Goal: Navigation & Orientation: Find specific page/section

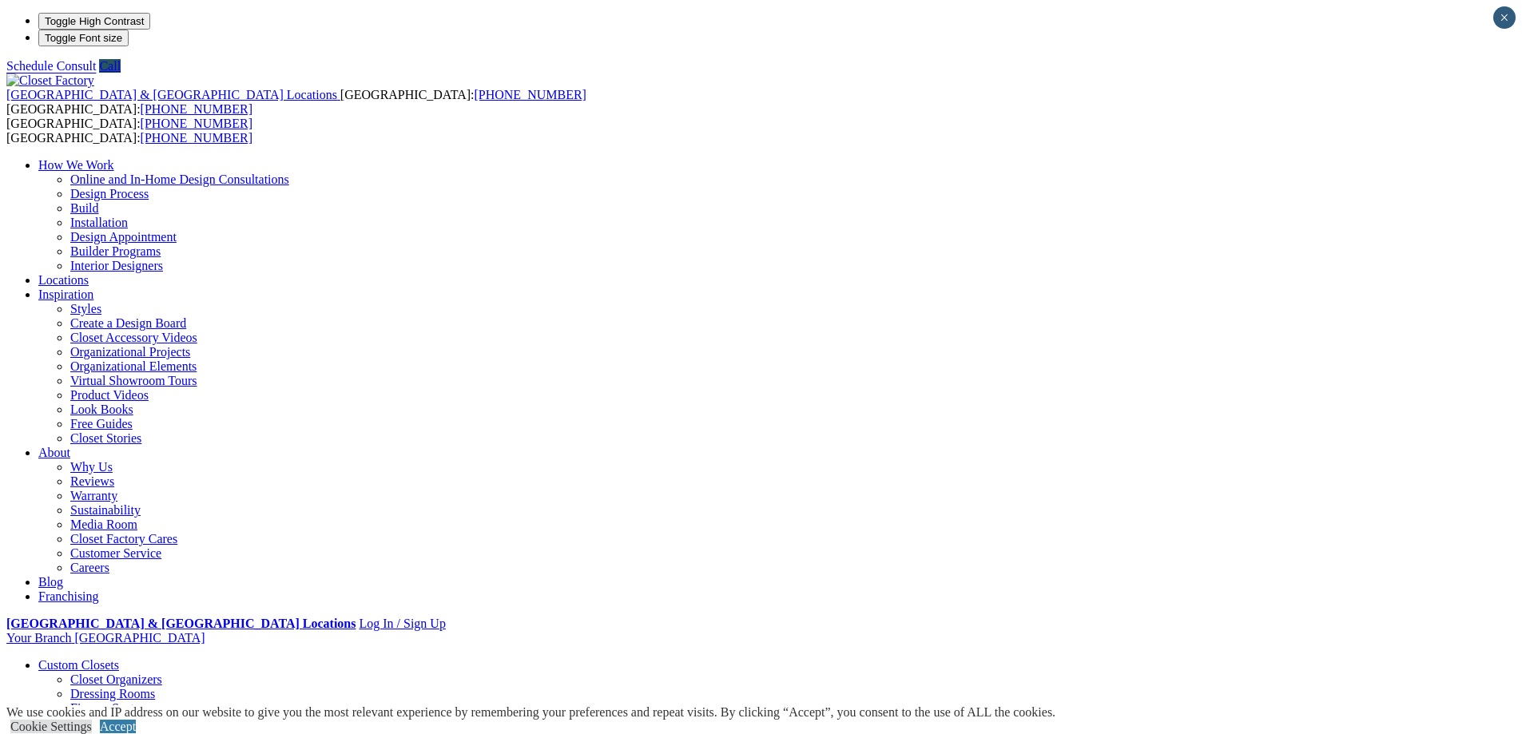
click at [289, 173] on link "Online and In-Home Design Consultations" at bounding box center [179, 180] width 219 height 14
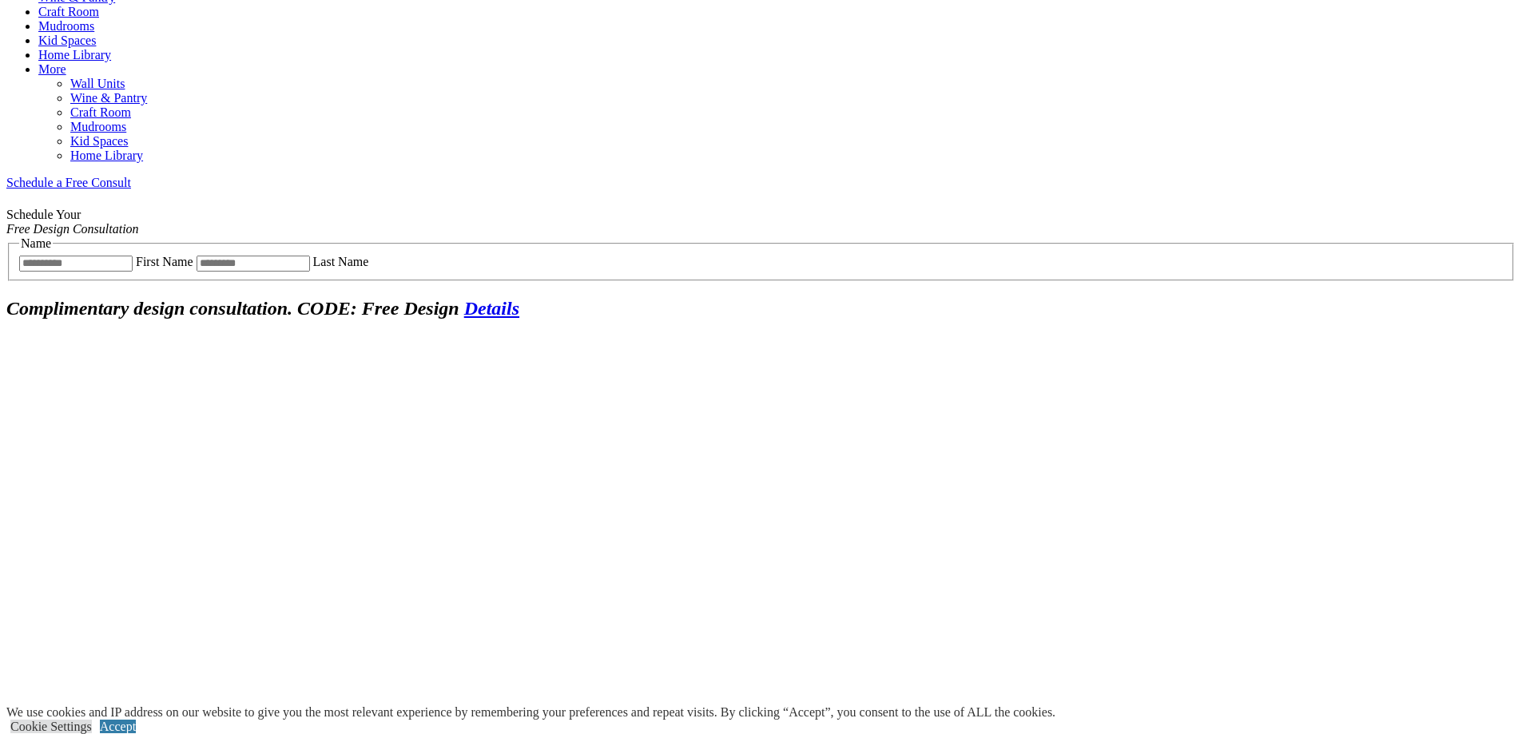
scroll to position [959, 0]
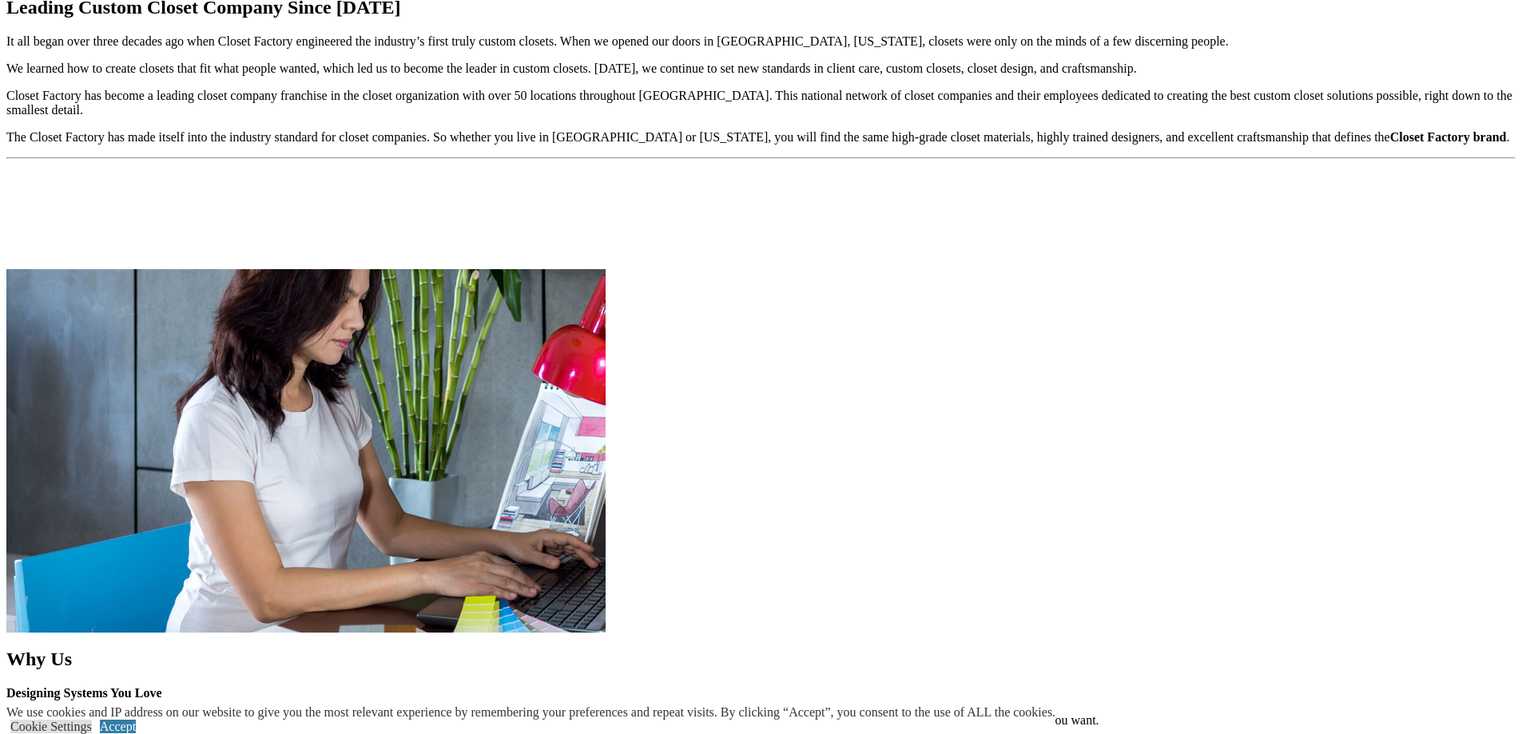
scroll to position [2077, 0]
